Goal: Task Accomplishment & Management: Manage account settings

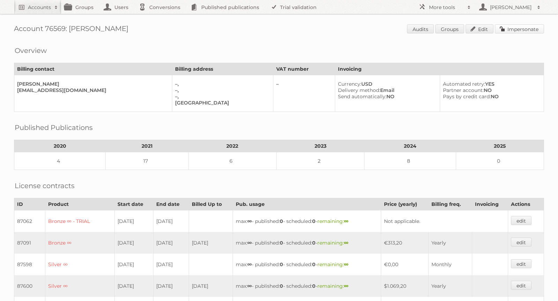
click at [515, 28] on link "Impersonate" at bounding box center [518, 28] width 49 height 9
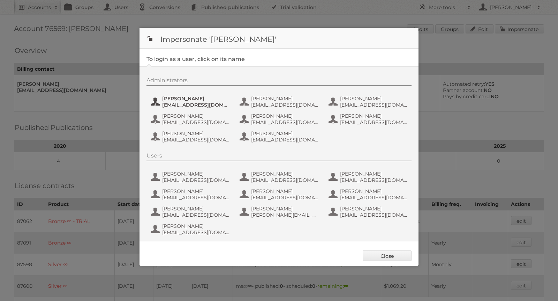
click at [183, 100] on span "Alec Pelerin" at bounding box center [196, 98] width 68 height 6
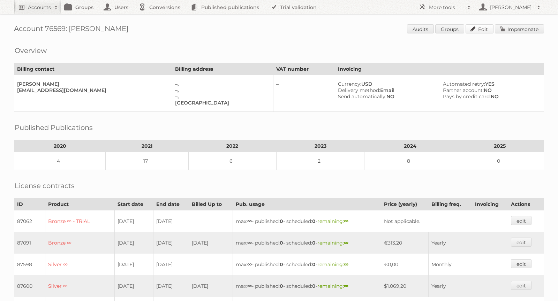
click at [477, 29] on link "Edit" at bounding box center [479, 28] width 28 height 9
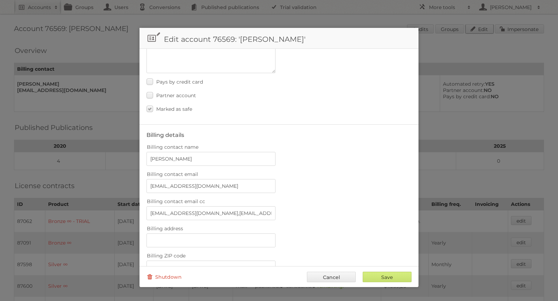
scroll to position [45, 0]
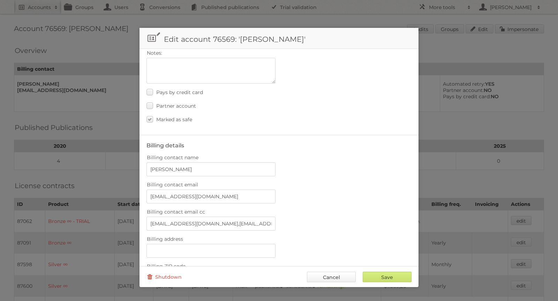
click at [333, 275] on link "Cancel" at bounding box center [331, 277] width 49 height 10
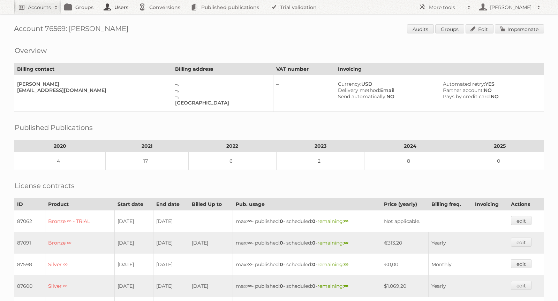
click at [122, 8] on link "Users" at bounding box center [117, 7] width 35 height 14
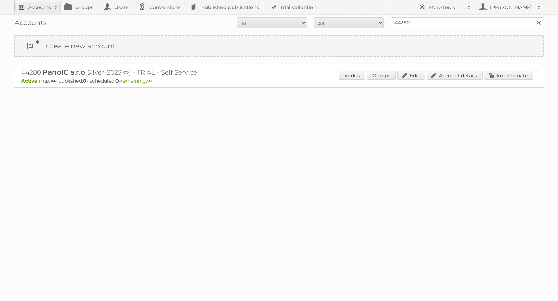
click at [37, 6] on h2 "Accounts" at bounding box center [39, 7] width 23 height 7
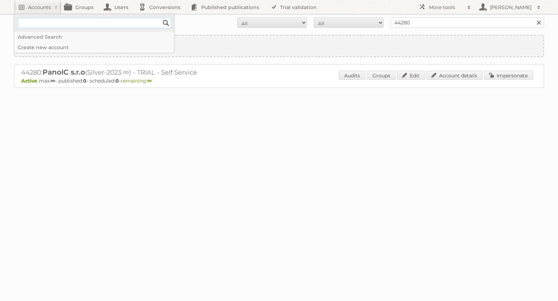
paste input"] "kbangar+g4@petermillar.co.uk"
type input"] "kbangar+g4@petermillar.co.uk"
click at [167, 22] on input "Search" at bounding box center [166, 23] width 10 height 10
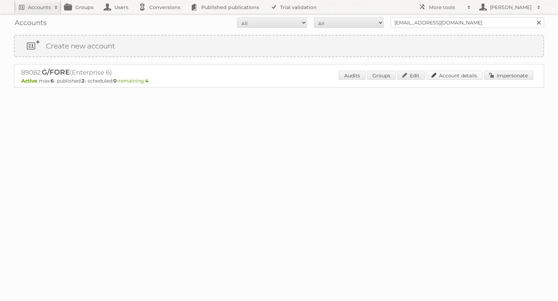
click at [448, 76] on link "Account details" at bounding box center [454, 75] width 56 height 9
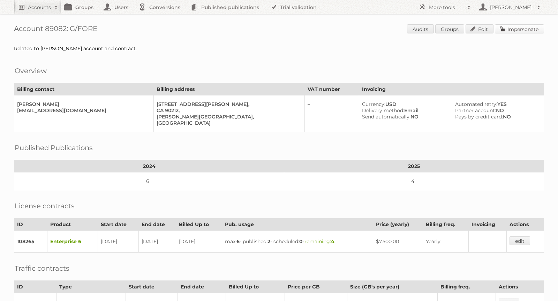
click at [506, 30] on link "Impersonate" at bounding box center [518, 28] width 49 height 9
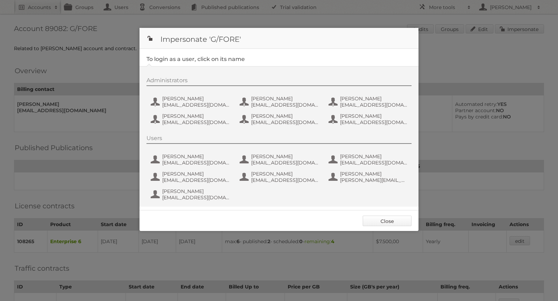
click at [381, 223] on link "Close" at bounding box center [386, 221] width 49 height 10
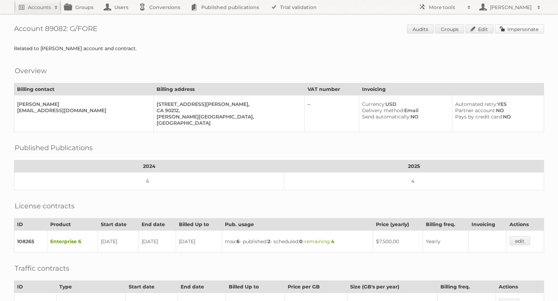
click at [528, 30] on link "Impersonate" at bounding box center [518, 28] width 49 height 9
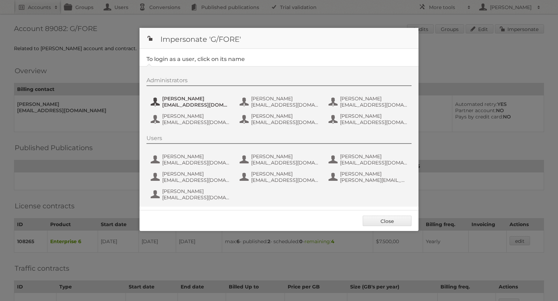
click at [196, 102] on span "apelerin+g4@petermillar.com" at bounding box center [196, 105] width 68 height 6
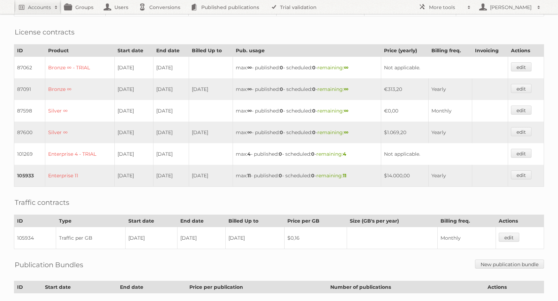
scroll to position [151, 0]
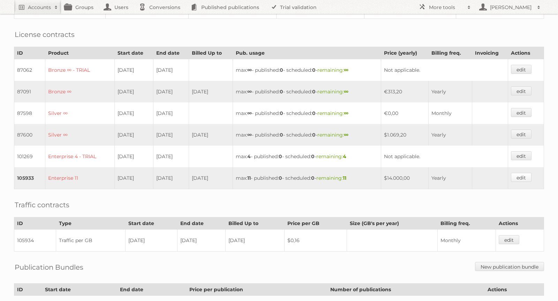
click at [521, 173] on link "edit" at bounding box center [520, 177] width 21 height 9
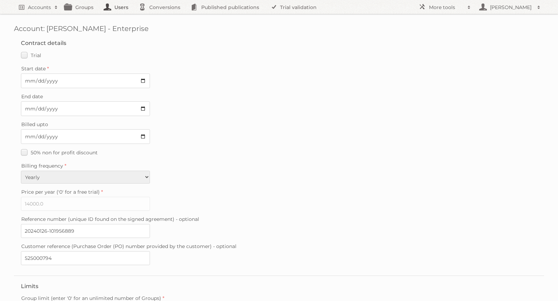
click at [116, 9] on link "Users" at bounding box center [117, 7] width 35 height 14
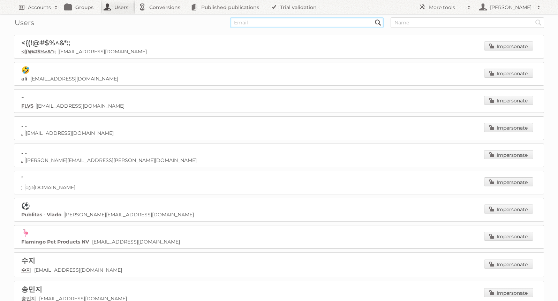
click at [289, 21] on input "text" at bounding box center [306, 22] width 153 height 10
paste input "[EMAIL_ADDRESS][DOMAIN_NAME]"
type input "[EMAIL_ADDRESS][DOMAIN_NAME]"
click at [372, 17] on input "Search" at bounding box center [377, 22] width 10 height 10
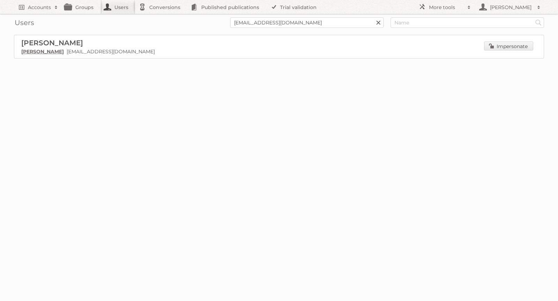
click at [69, 54] on p "[PERSON_NAME] [EMAIL_ADDRESS][DOMAIN_NAME]" at bounding box center [278, 51] width 515 height 6
click at [435, 7] on h2 "More tools" at bounding box center [446, 7] width 35 height 7
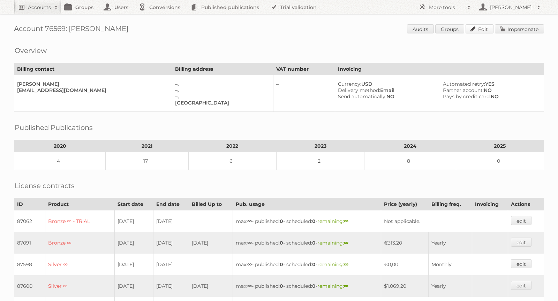
click at [482, 28] on link "Edit" at bounding box center [479, 28] width 28 height 9
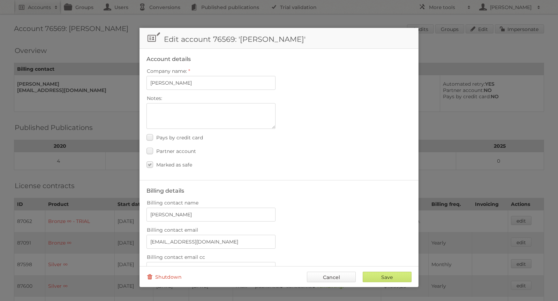
click at [333, 281] on link "Cancel" at bounding box center [331, 277] width 49 height 10
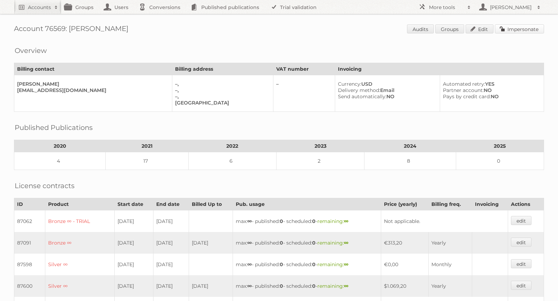
click at [512, 30] on link "Impersonate" at bounding box center [518, 28] width 49 height 9
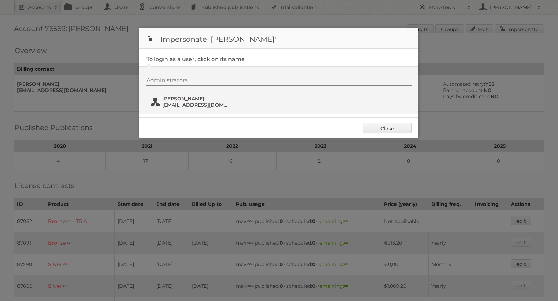
click at [193, 102] on span "apelerin@petermillar.com" at bounding box center [196, 105] width 68 height 6
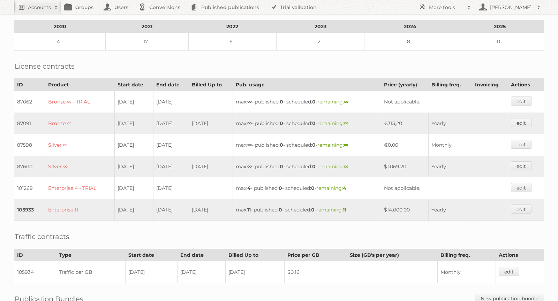
scroll to position [120, 0]
click at [517, 204] on link "edit" at bounding box center [520, 208] width 21 height 9
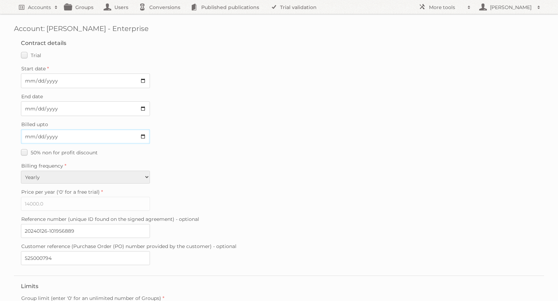
click at [143, 134] on input "[DATE]" at bounding box center [85, 136] width 129 height 15
type input "[DATE]"
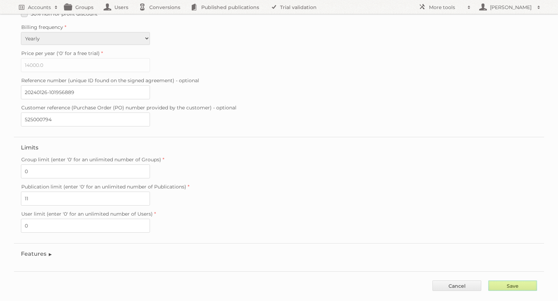
click at [522, 280] on input "Save" at bounding box center [512, 285] width 49 height 10
type input "..."
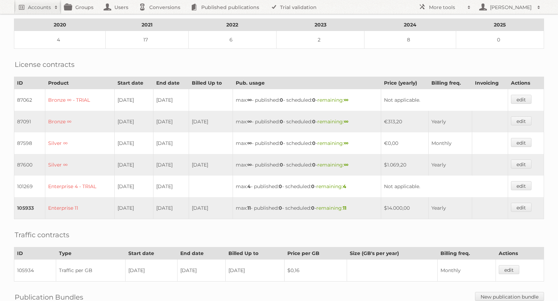
scroll to position [124, 0]
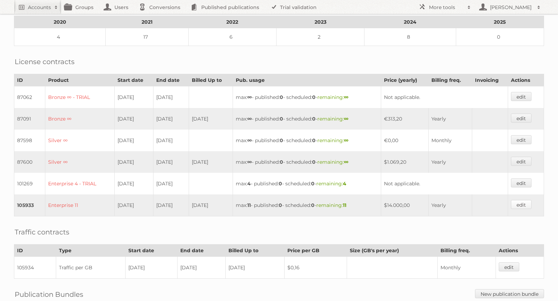
click at [521, 200] on link "edit" at bounding box center [520, 204] width 21 height 9
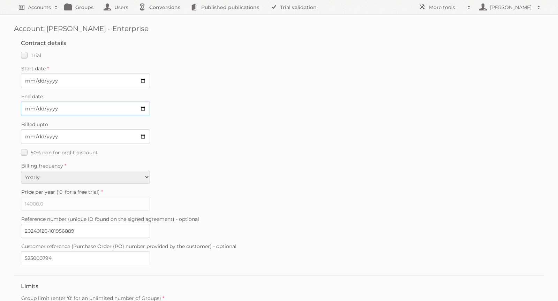
click at [142, 106] on input "[DATE]" at bounding box center [85, 108] width 129 height 15
click at [124, 149] on div "50% non for profit discount" at bounding box center [279, 152] width 516 height 10
click at [143, 107] on input "[DATE]" at bounding box center [85, 108] width 129 height 15
type input "[DATE]"
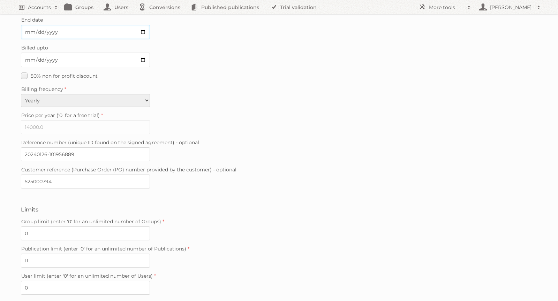
scroll to position [139, 0]
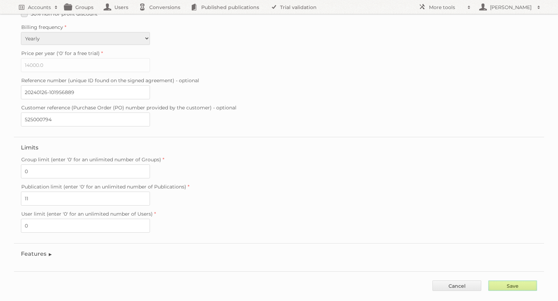
click at [501, 280] on input "Save" at bounding box center [512, 285] width 49 height 10
type input "..."
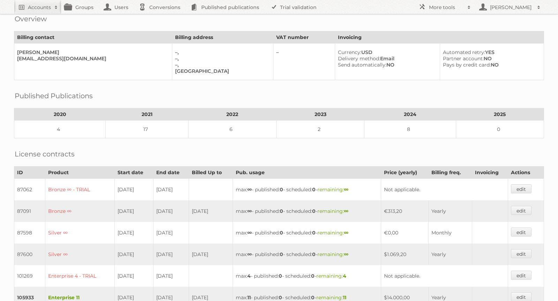
scroll to position [115, 0]
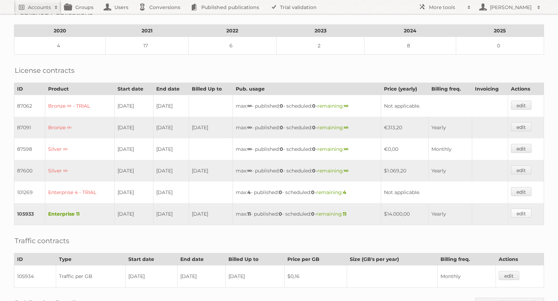
click at [526, 209] on link "edit" at bounding box center [520, 213] width 21 height 9
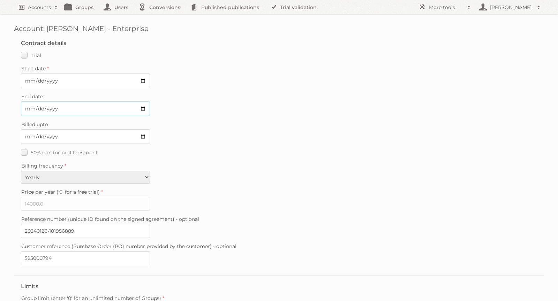
click at [65, 106] on input "2025-09-12" at bounding box center [85, 108] width 129 height 15
click at [144, 106] on input "2025-09-12" at bounding box center [85, 108] width 129 height 15
click at [78, 107] on input "2025-02-12" at bounding box center [85, 108] width 129 height 15
click at [142, 107] on input "2025-02-12" at bounding box center [85, 108] width 129 height 15
type input "2025-02-11"
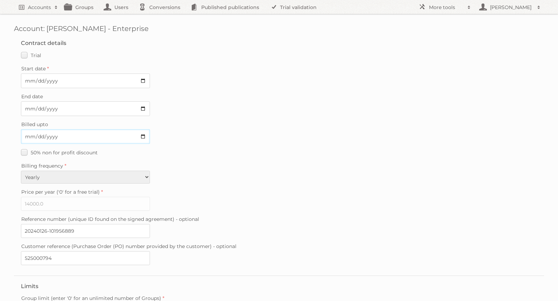
click at [145, 131] on input "2025-09-12" at bounding box center [85, 136] width 129 height 15
type input "2025-02-11"
click at [277, 174] on div "Billing frequency Monthly Quarterly Yearly Every 2 years" at bounding box center [279, 172] width 516 height 23
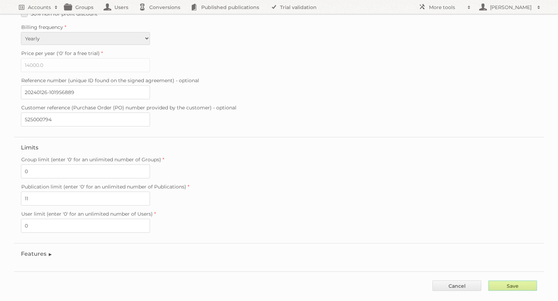
click at [500, 280] on input "Save" at bounding box center [512, 285] width 49 height 10
type input "..."
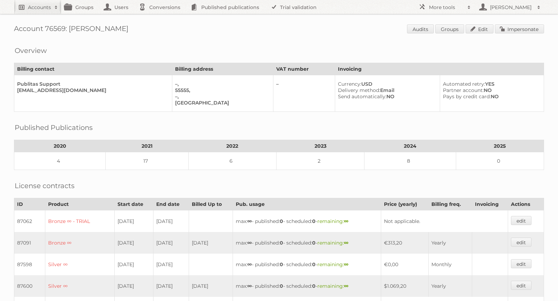
click at [26, 9] on link "Accounts" at bounding box center [37, 7] width 47 height 14
type input"] "78222"
click at [161, 18] on input "Search" at bounding box center [166, 23] width 10 height 10
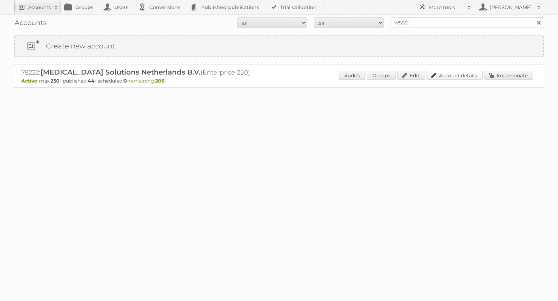
click at [443, 74] on link "Account details" at bounding box center [454, 75] width 56 height 9
